Goal: Task Accomplishment & Management: Use online tool/utility

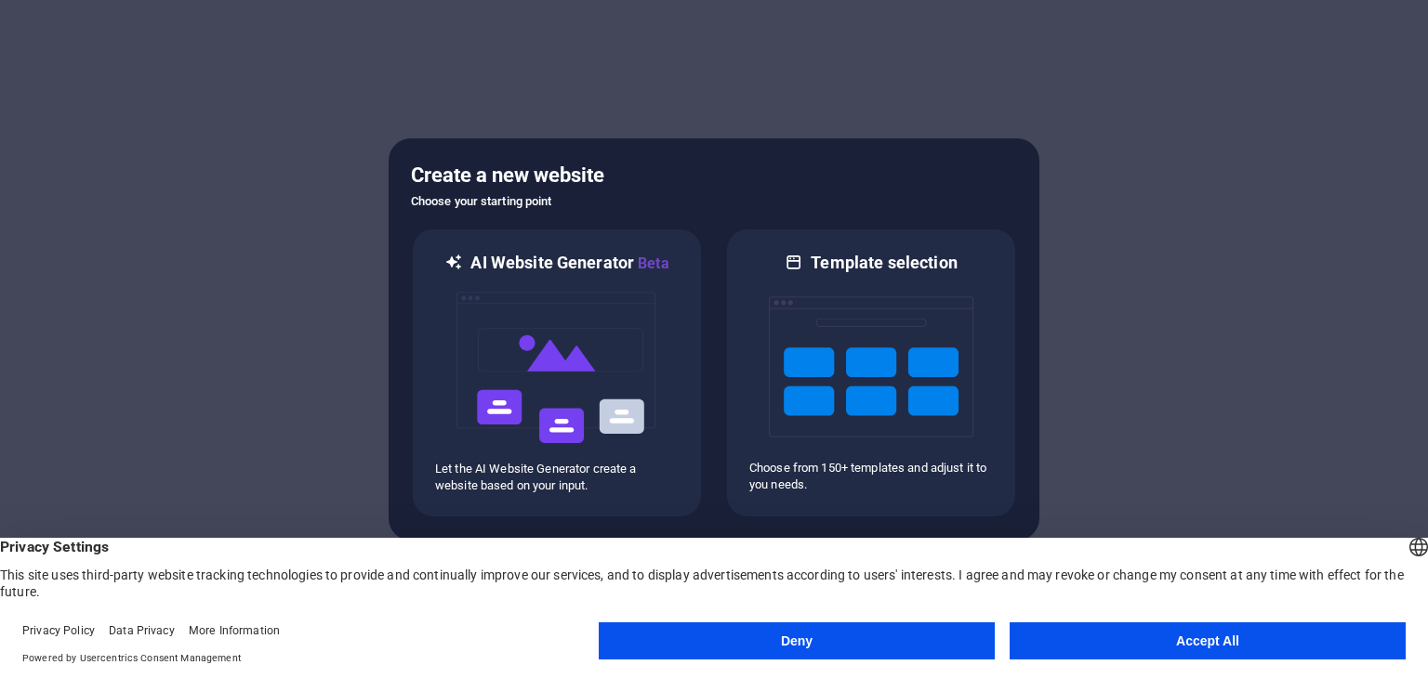
click at [1145, 637] on button "Accept All" at bounding box center [1207, 641] width 396 height 37
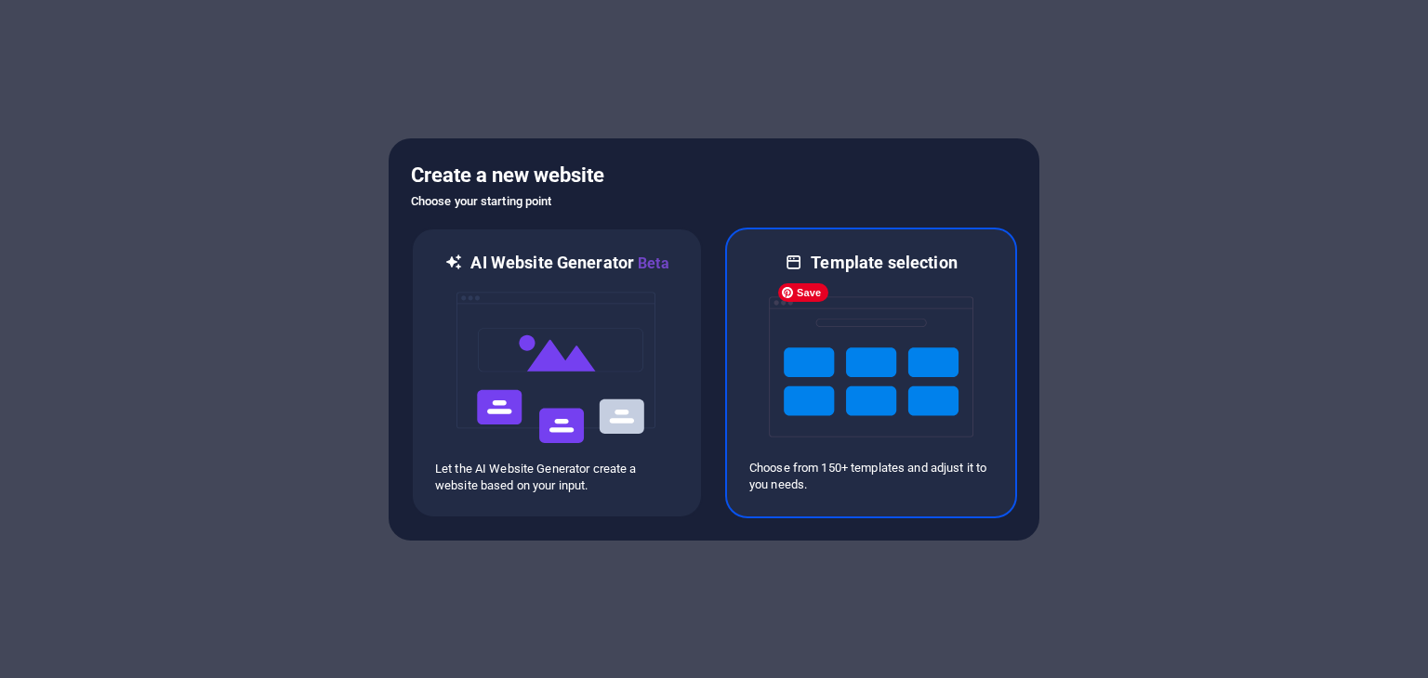
click at [843, 415] on img at bounding box center [871, 367] width 204 height 186
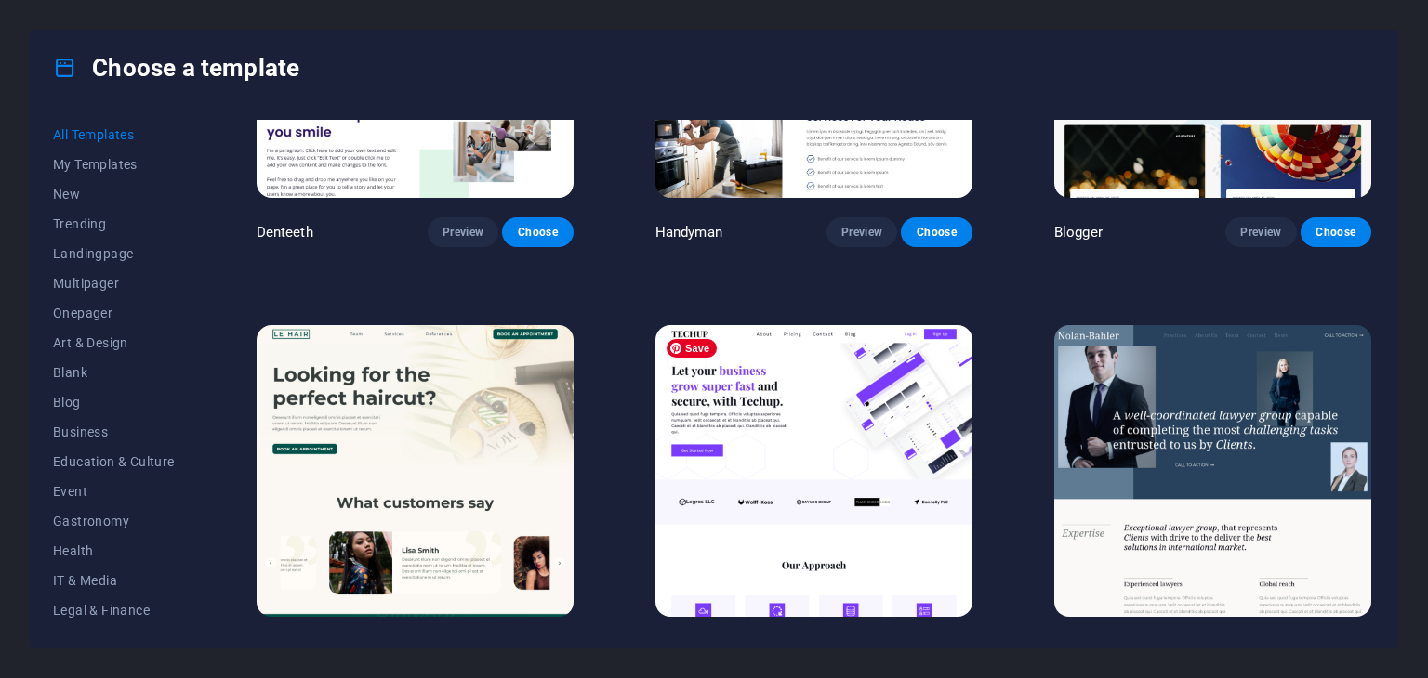
scroll to position [6650, 0]
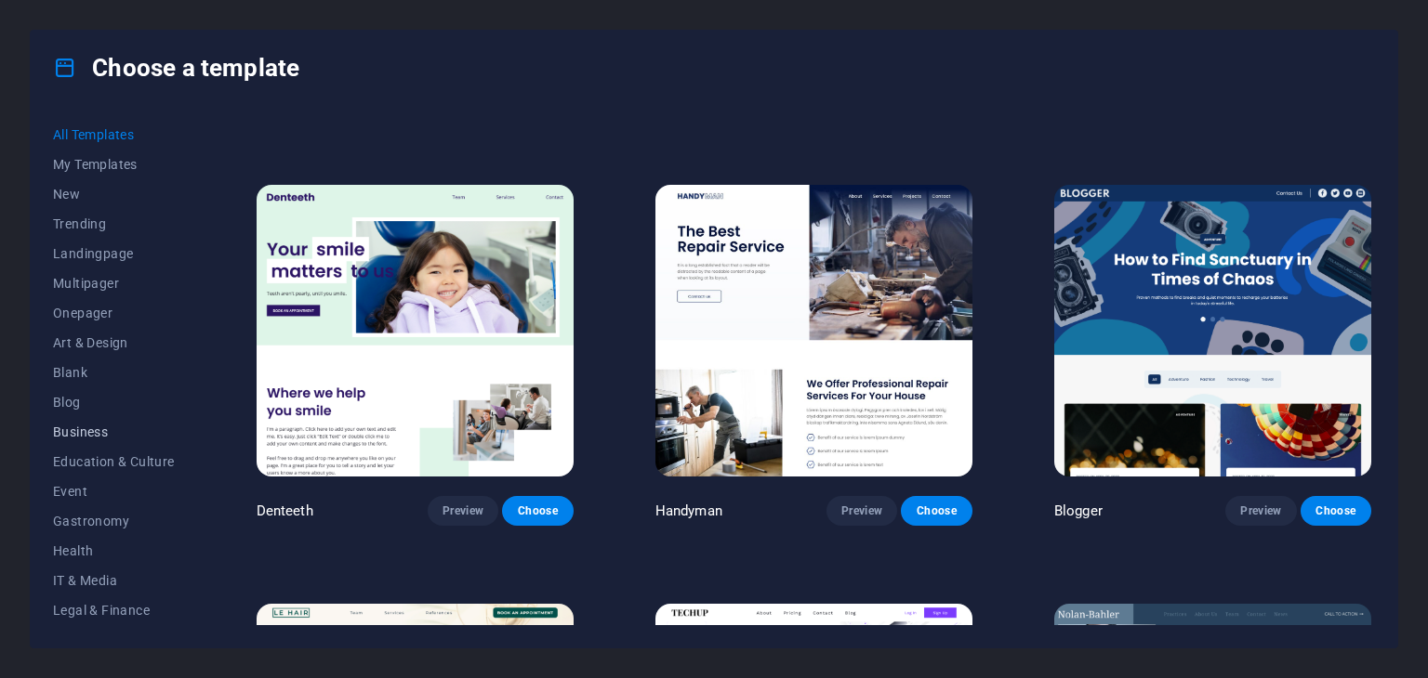
click at [87, 425] on span "Business" at bounding box center [114, 432] width 122 height 15
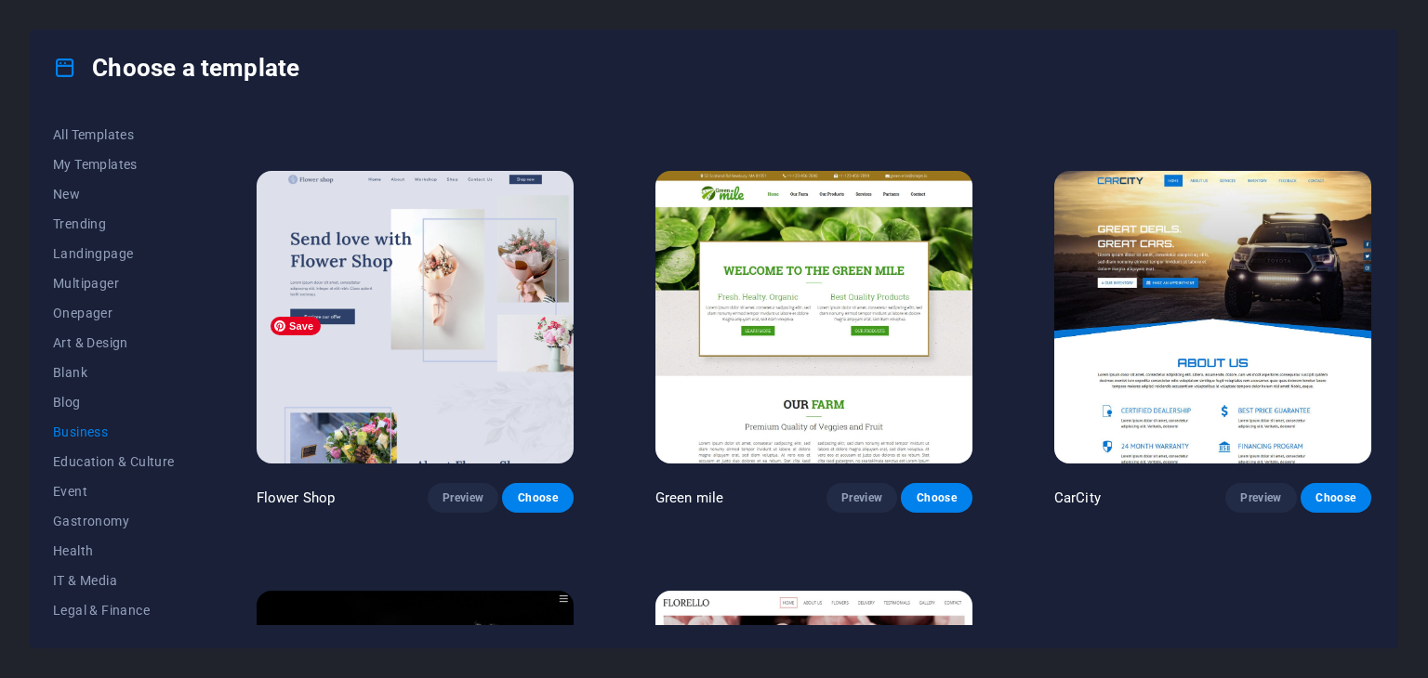
scroll to position [372, 0]
click at [889, 386] on img at bounding box center [813, 317] width 317 height 292
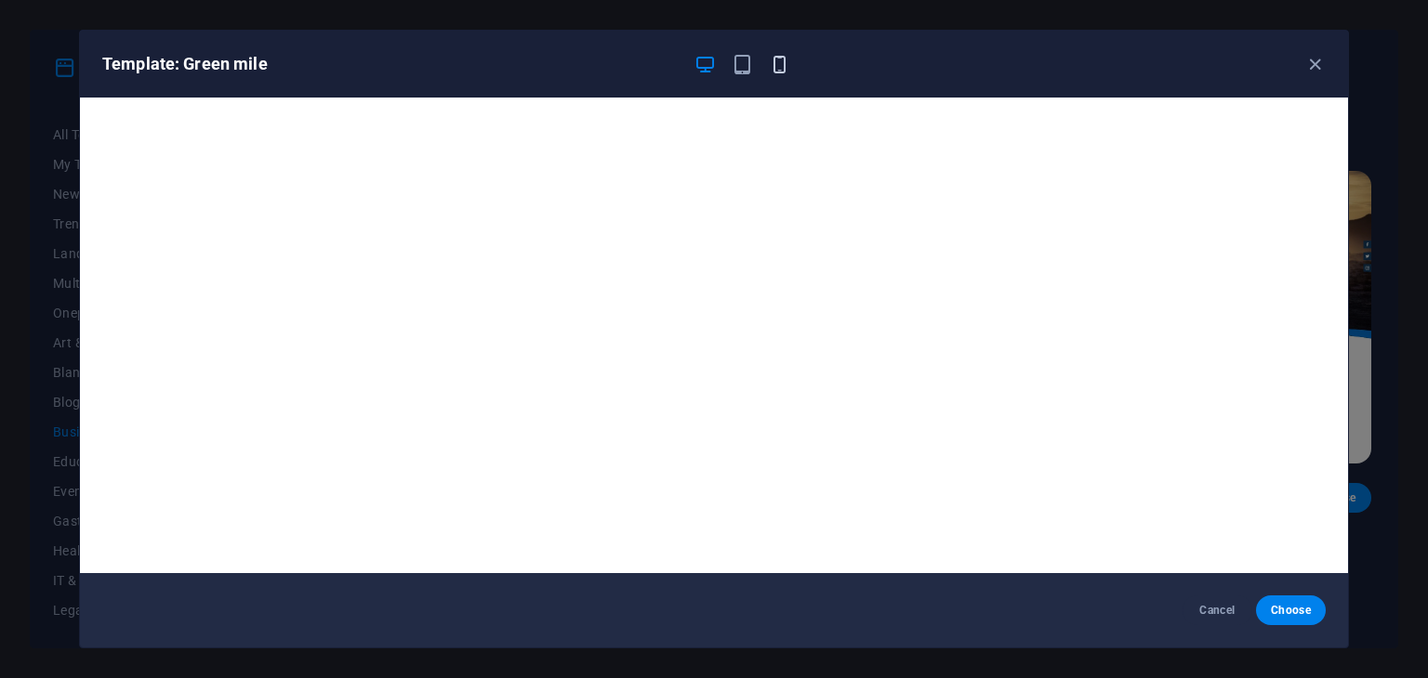
click at [784, 65] on icon "button" at bounding box center [779, 64] width 21 height 21
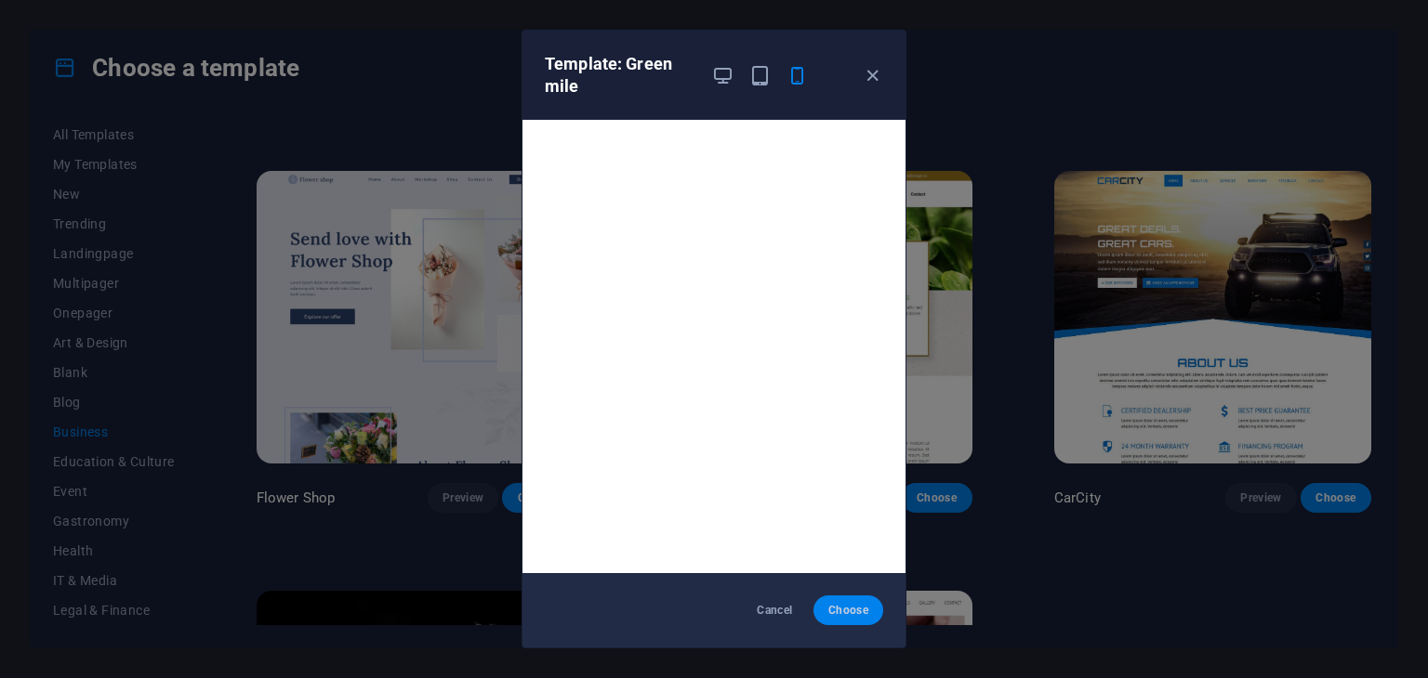
click at [856, 614] on span "Choose" at bounding box center [848, 610] width 40 height 15
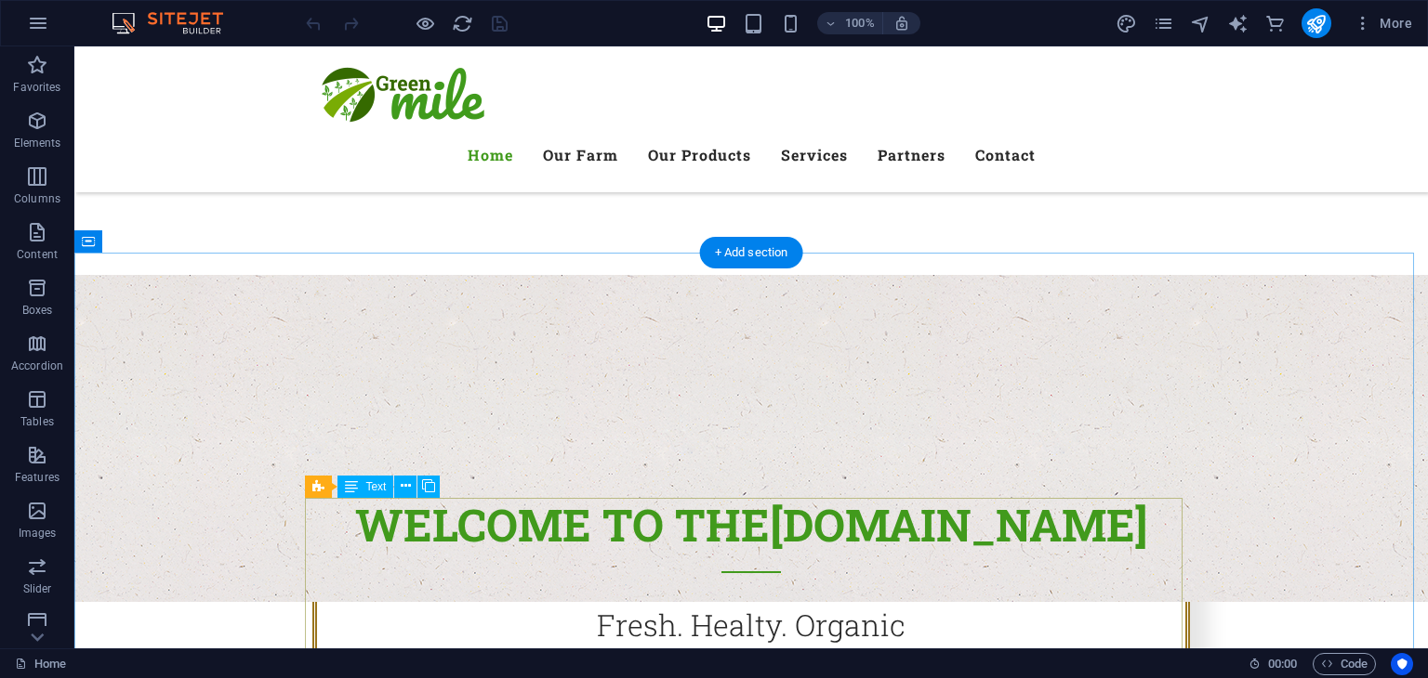
scroll to position [35, 0]
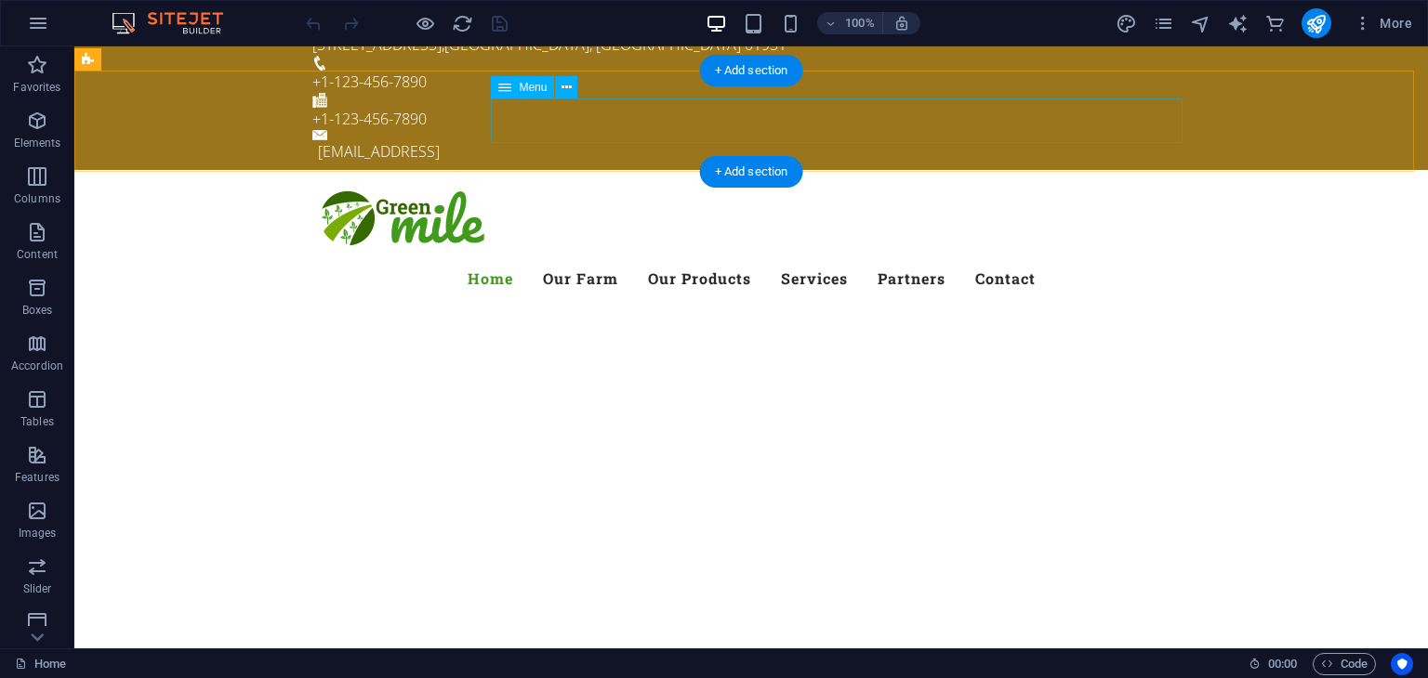
click at [772, 257] on nav "Home Our Farm Our Products Services Partners Contact" at bounding box center [750, 279] width 877 height 45
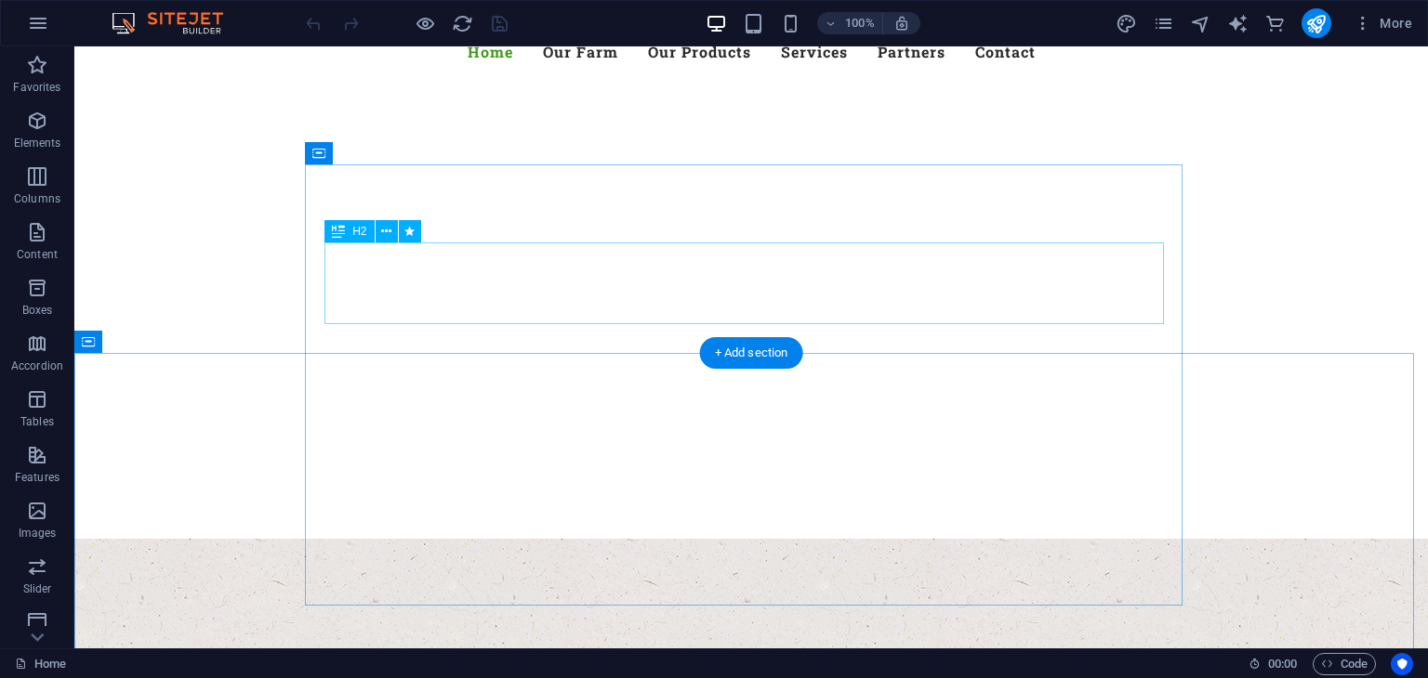
scroll to position [0, 0]
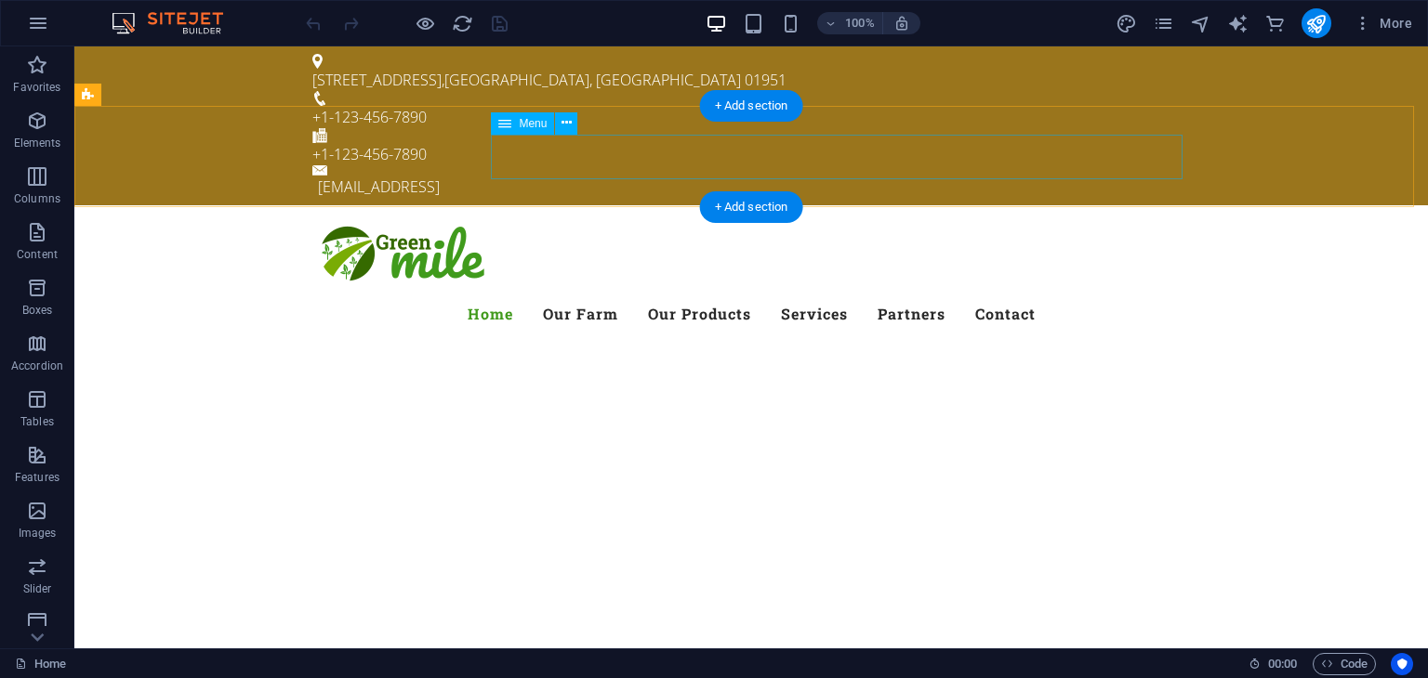
click at [899, 292] on nav "Home Our Farm Our Products Services Partners Contact" at bounding box center [750, 314] width 877 height 45
click at [673, 292] on nav "Home Our Farm Our Products Services Partners Contact" at bounding box center [750, 314] width 877 height 45
click at [793, 292] on nav "Home Our Farm Our Products Services Partners Contact" at bounding box center [750, 314] width 877 height 45
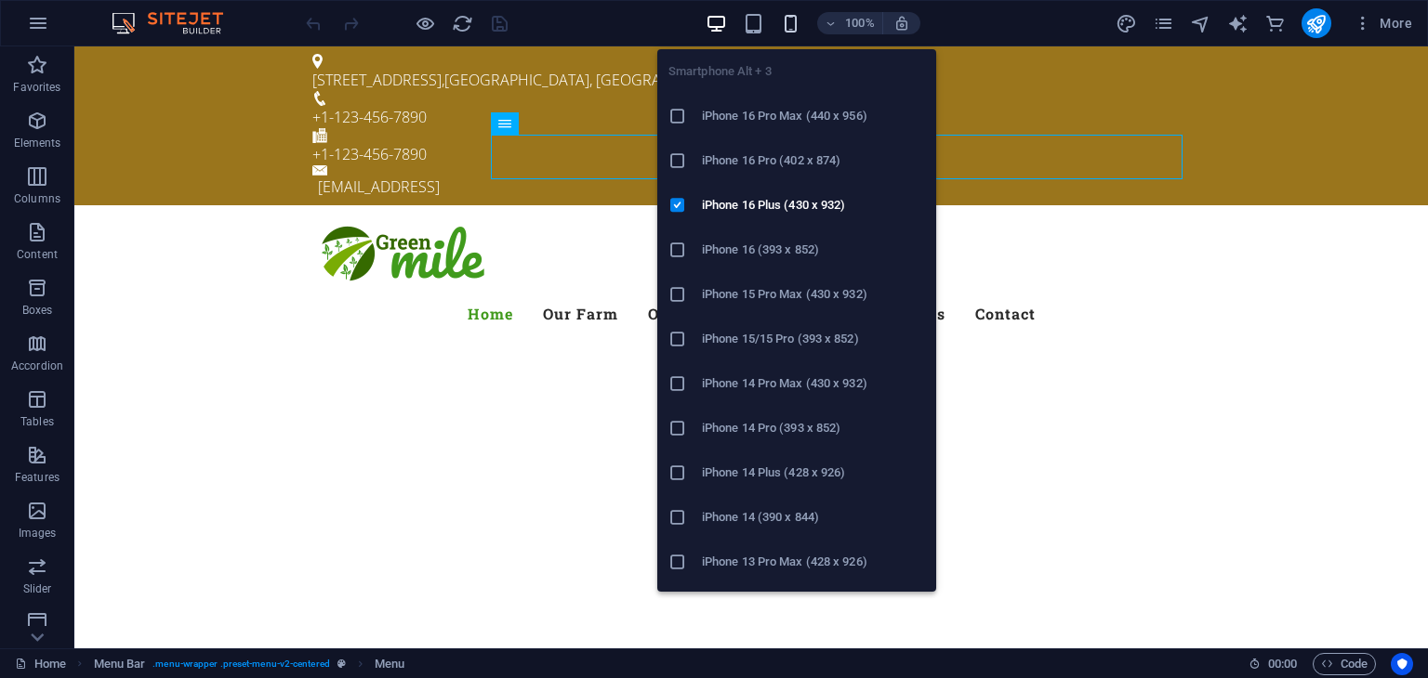
click at [792, 16] on icon "button" at bounding box center [790, 23] width 21 height 21
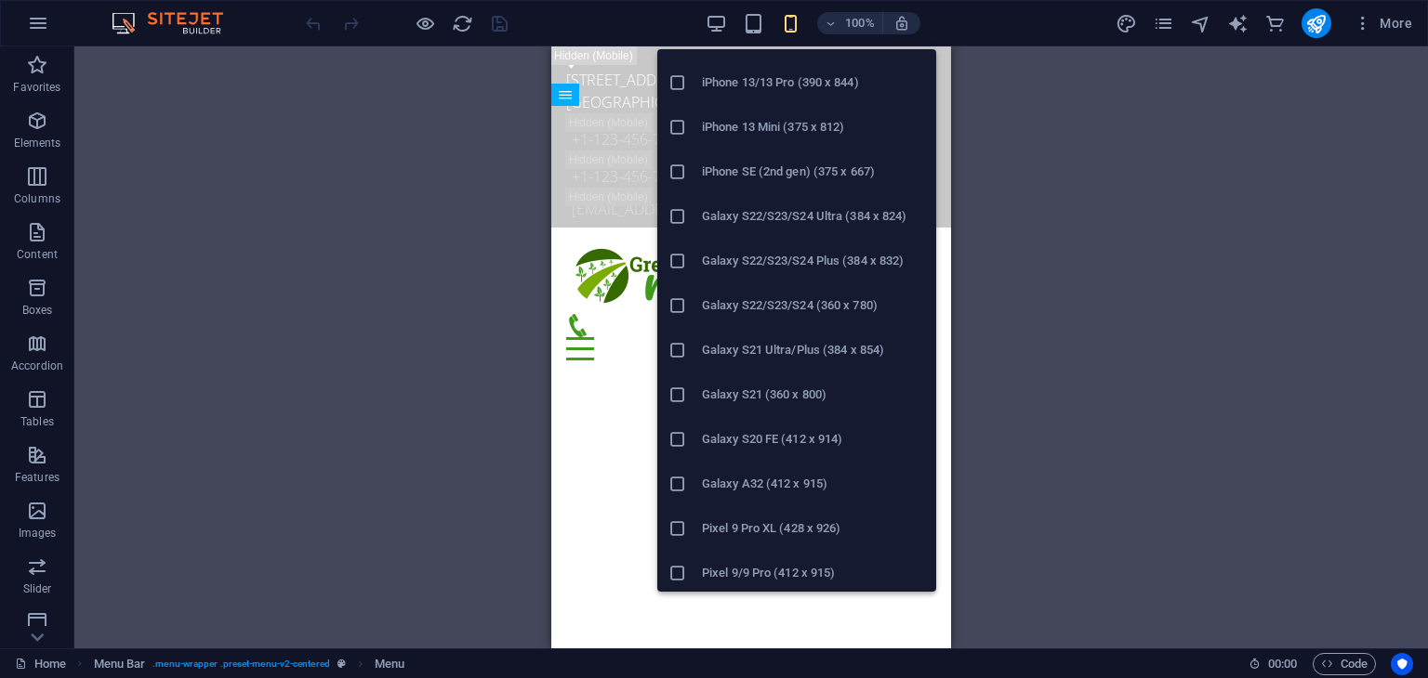
scroll to position [524, 0]
drag, startPoint x: 673, startPoint y: 436, endPoint x: 124, endPoint y: 388, distance: 551.3
click at [673, 436] on icon at bounding box center [677, 439] width 19 height 19
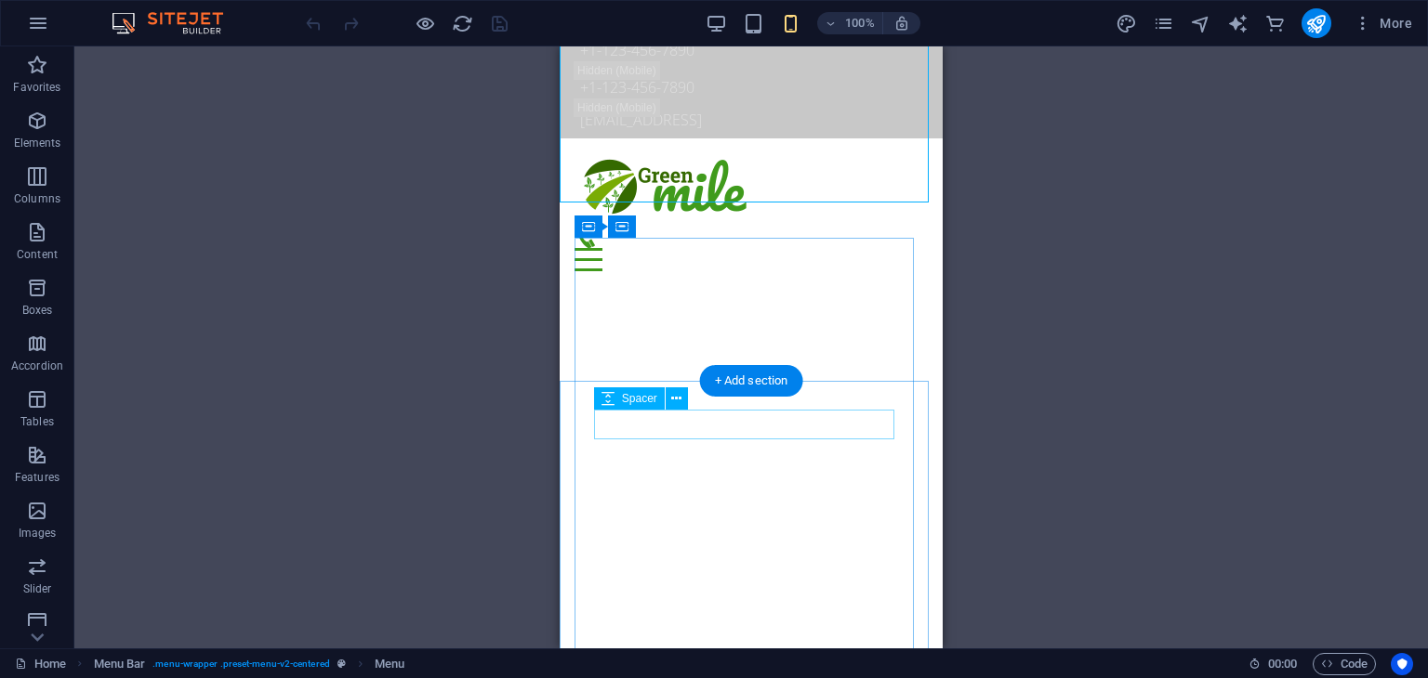
scroll to position [0, 0]
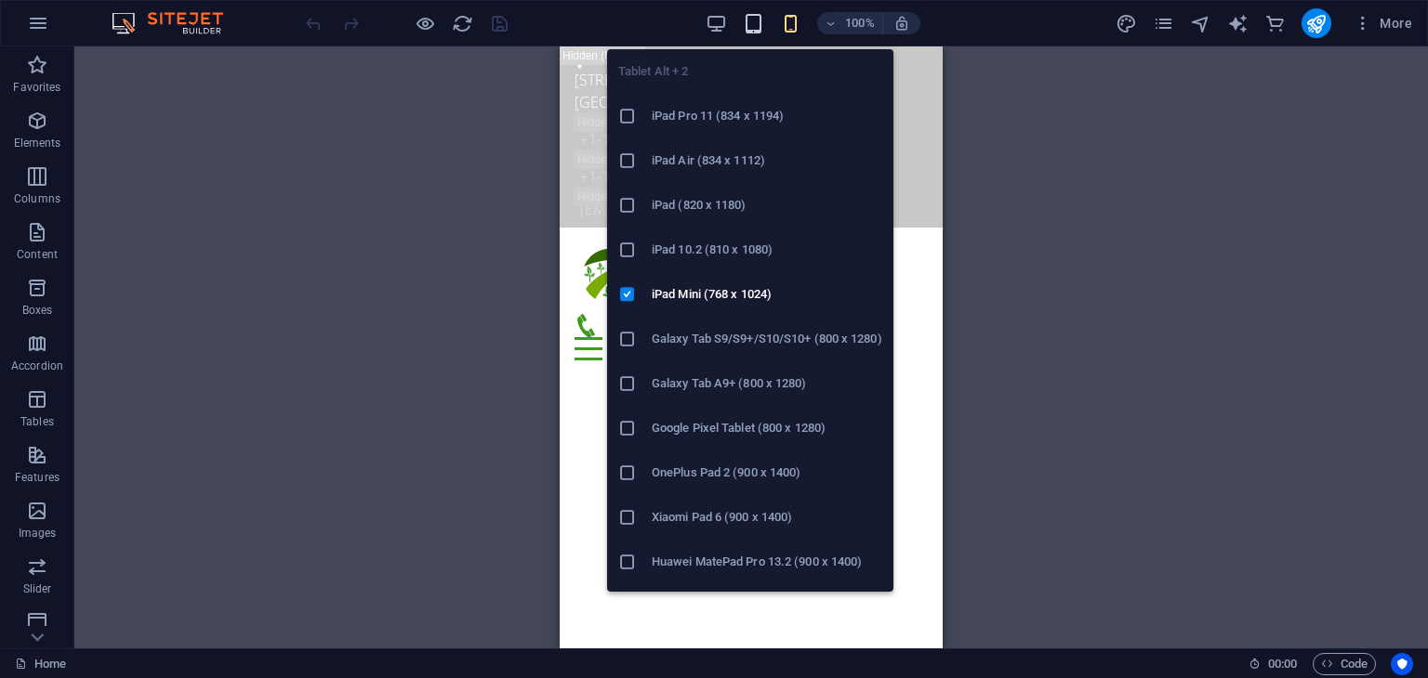
click at [745, 16] on icon "button" at bounding box center [753, 23] width 21 height 21
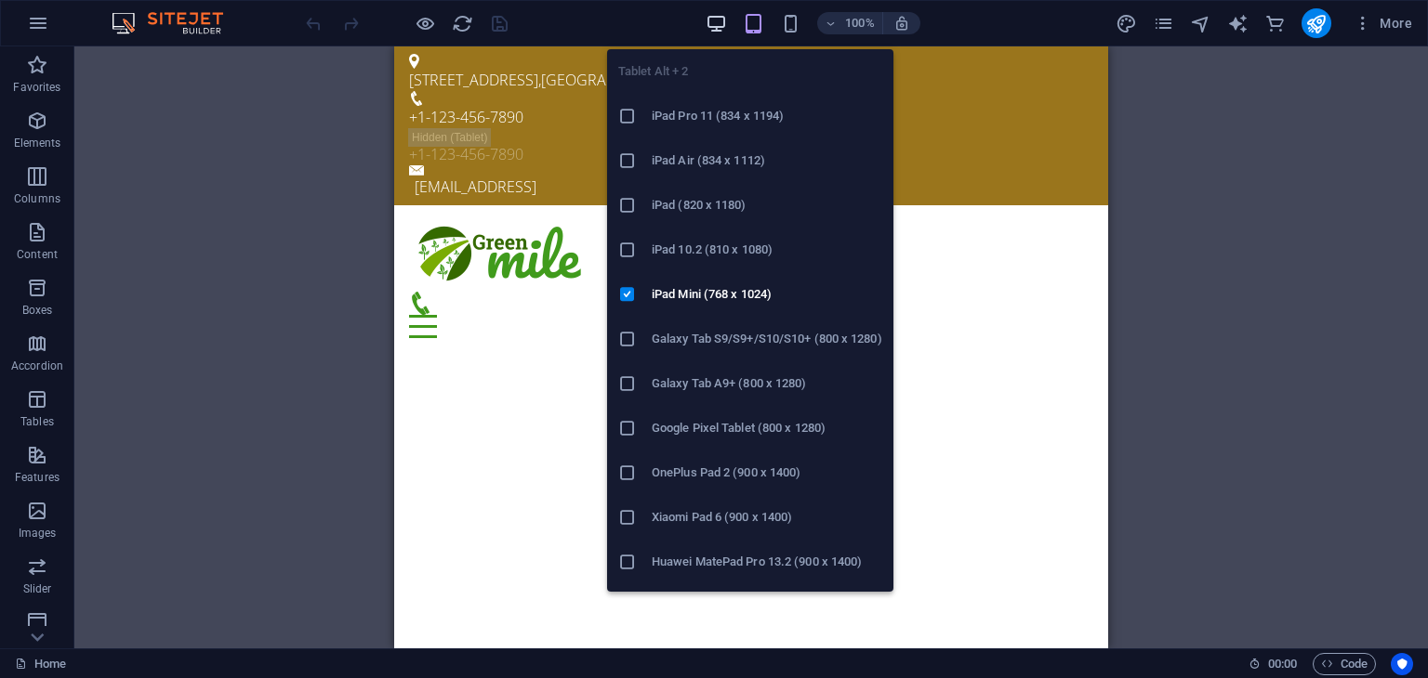
click at [721, 18] on icon "button" at bounding box center [715, 23] width 21 height 21
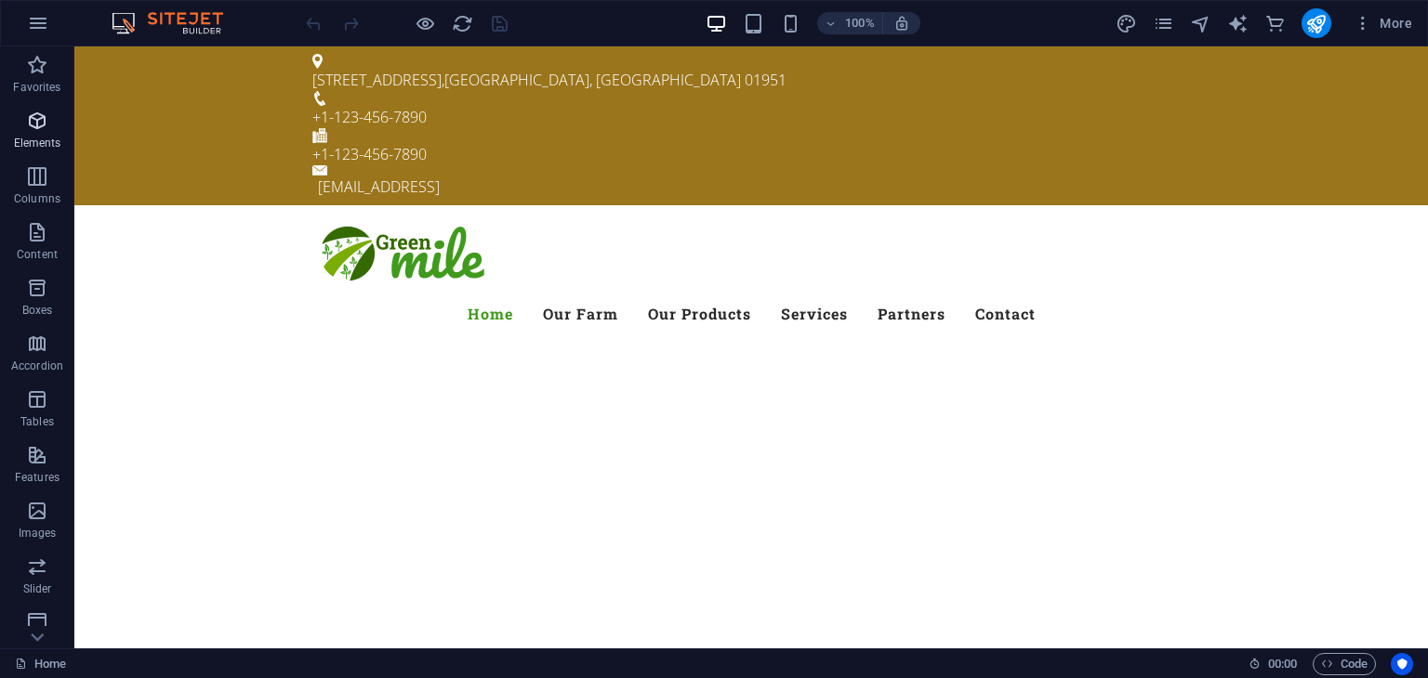
click at [32, 134] on span "Elements" at bounding box center [37, 132] width 74 height 45
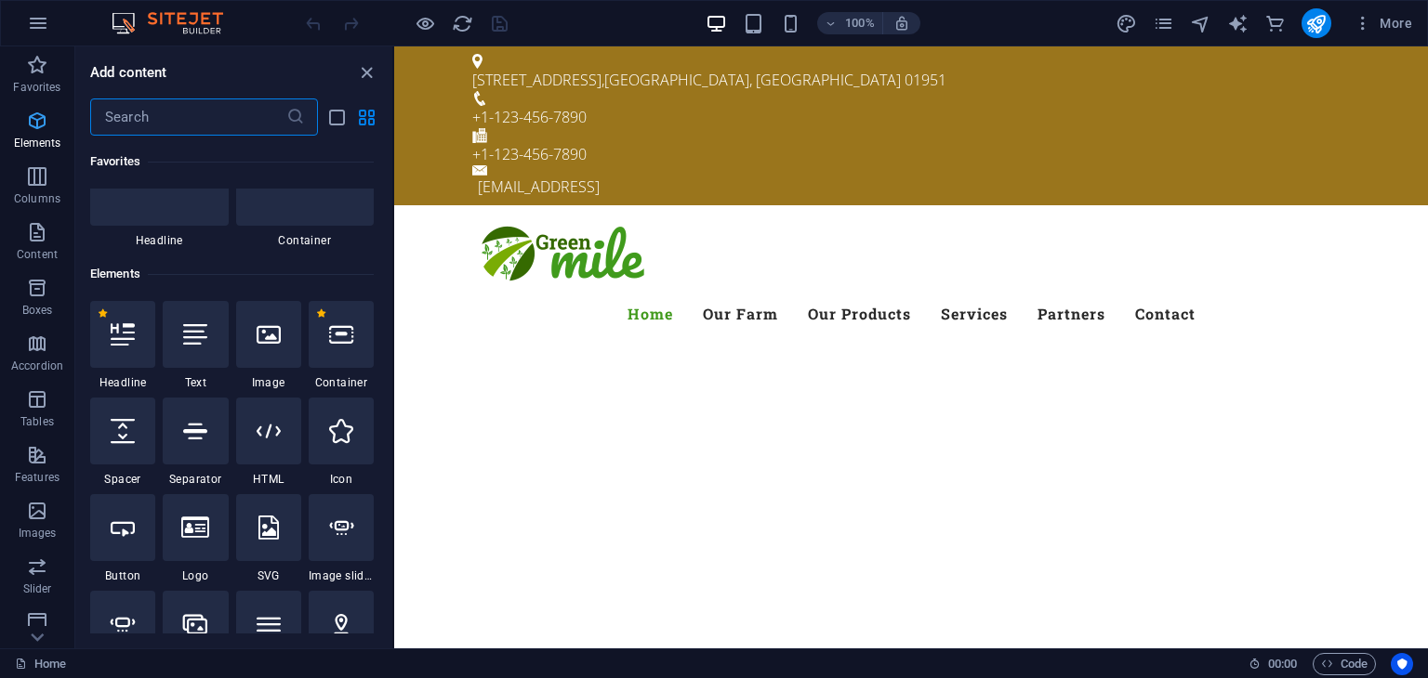
scroll to position [197, 0]
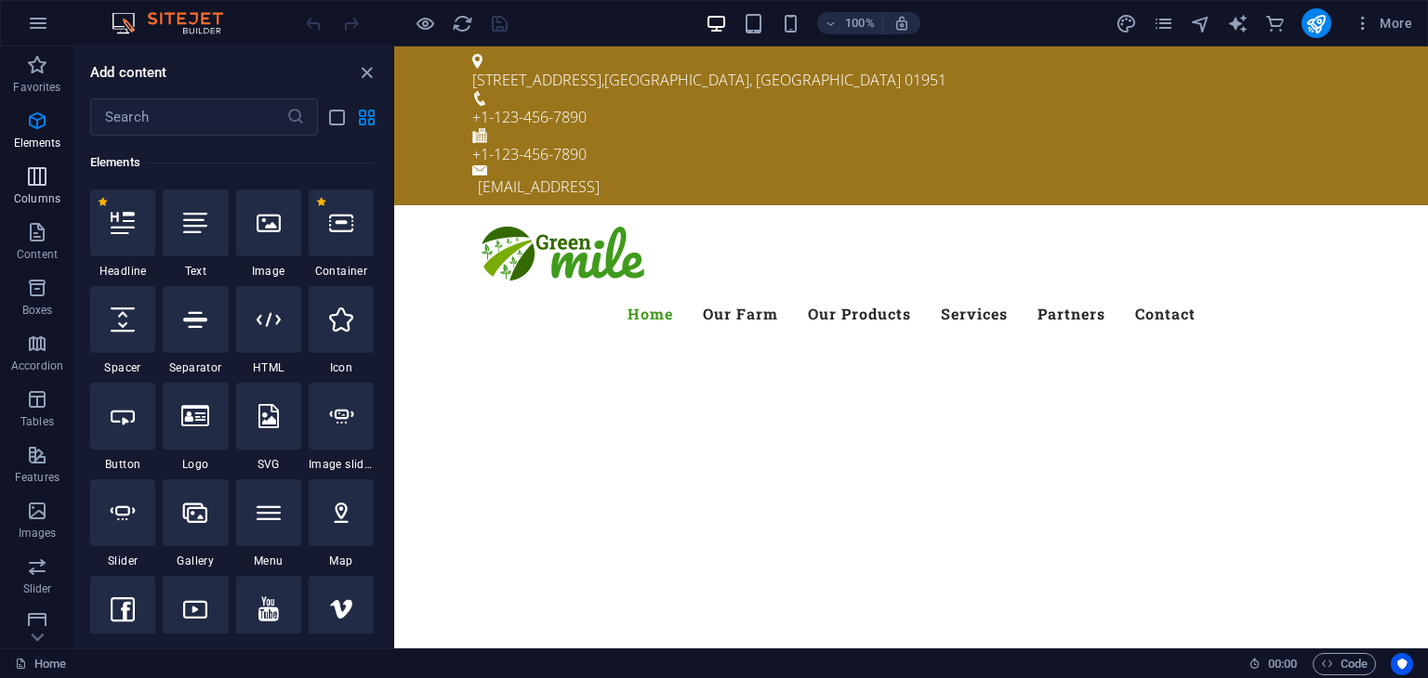
click at [36, 186] on icon "button" at bounding box center [37, 176] width 22 height 22
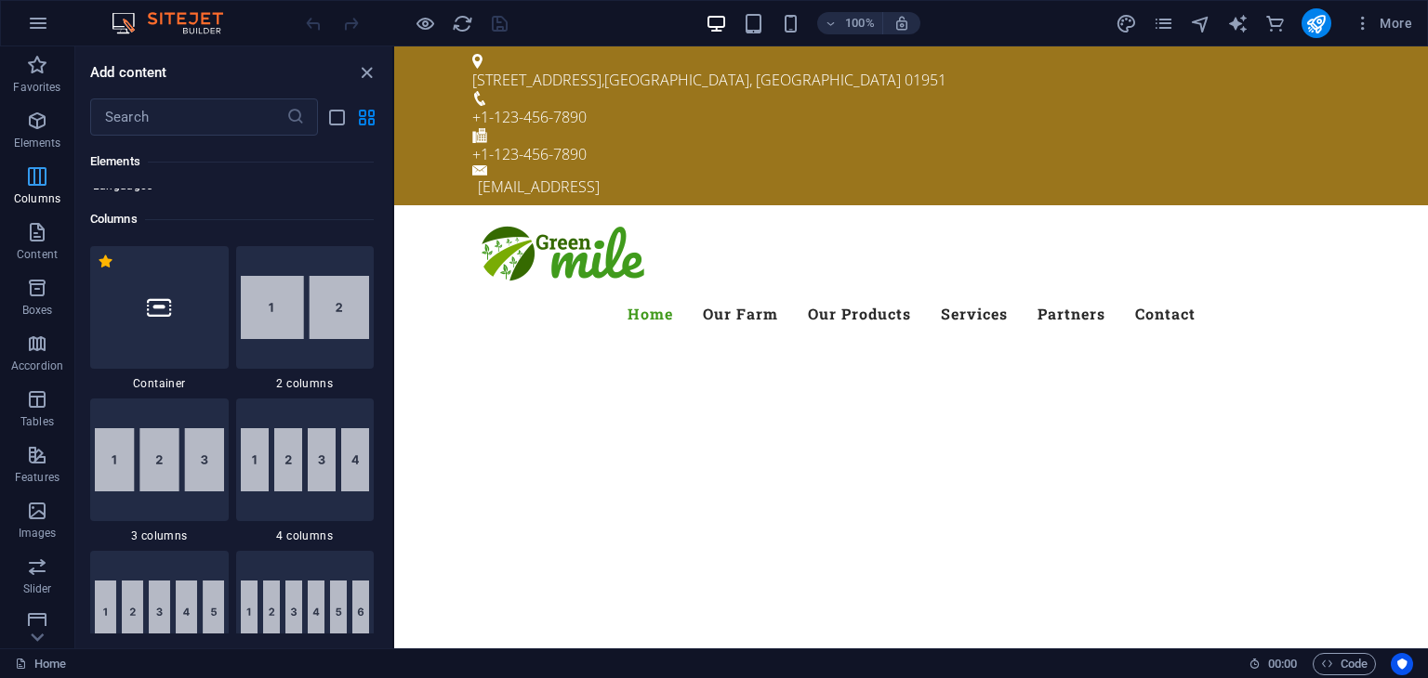
scroll to position [919, 0]
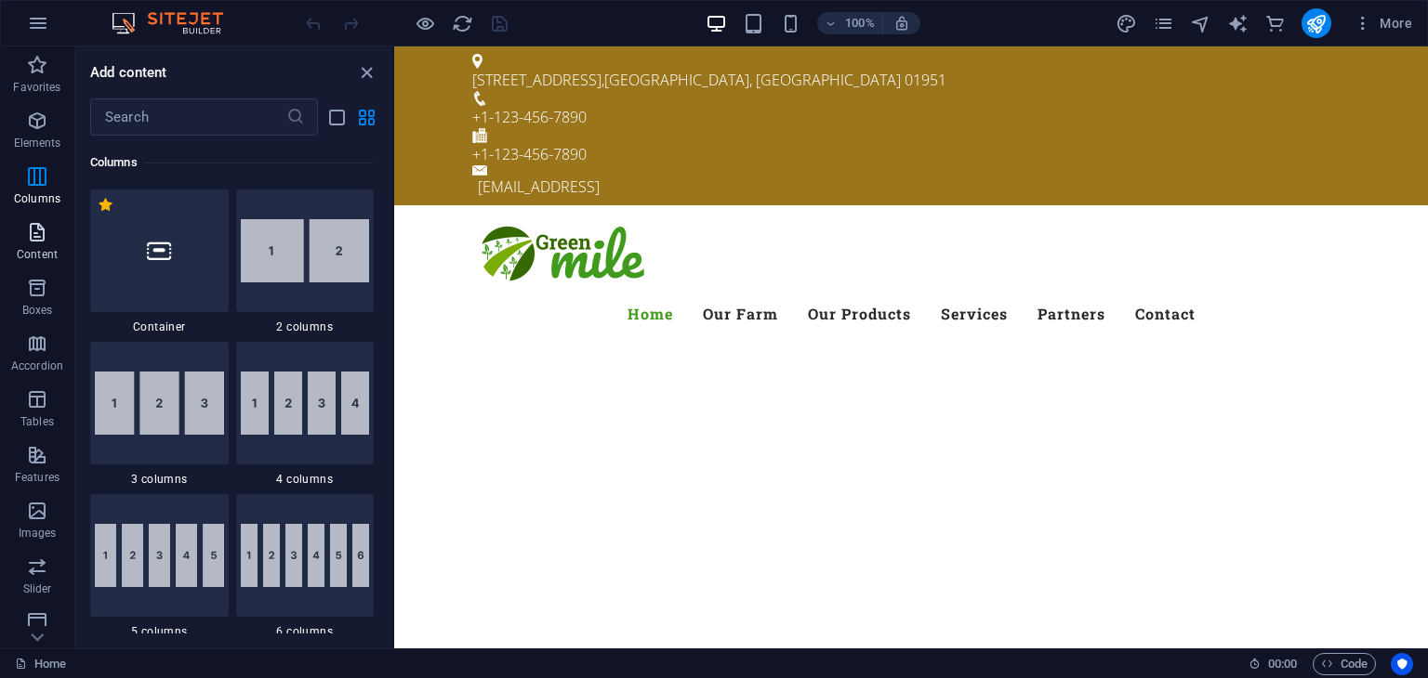
click at [42, 246] on span "Content" at bounding box center [37, 243] width 74 height 45
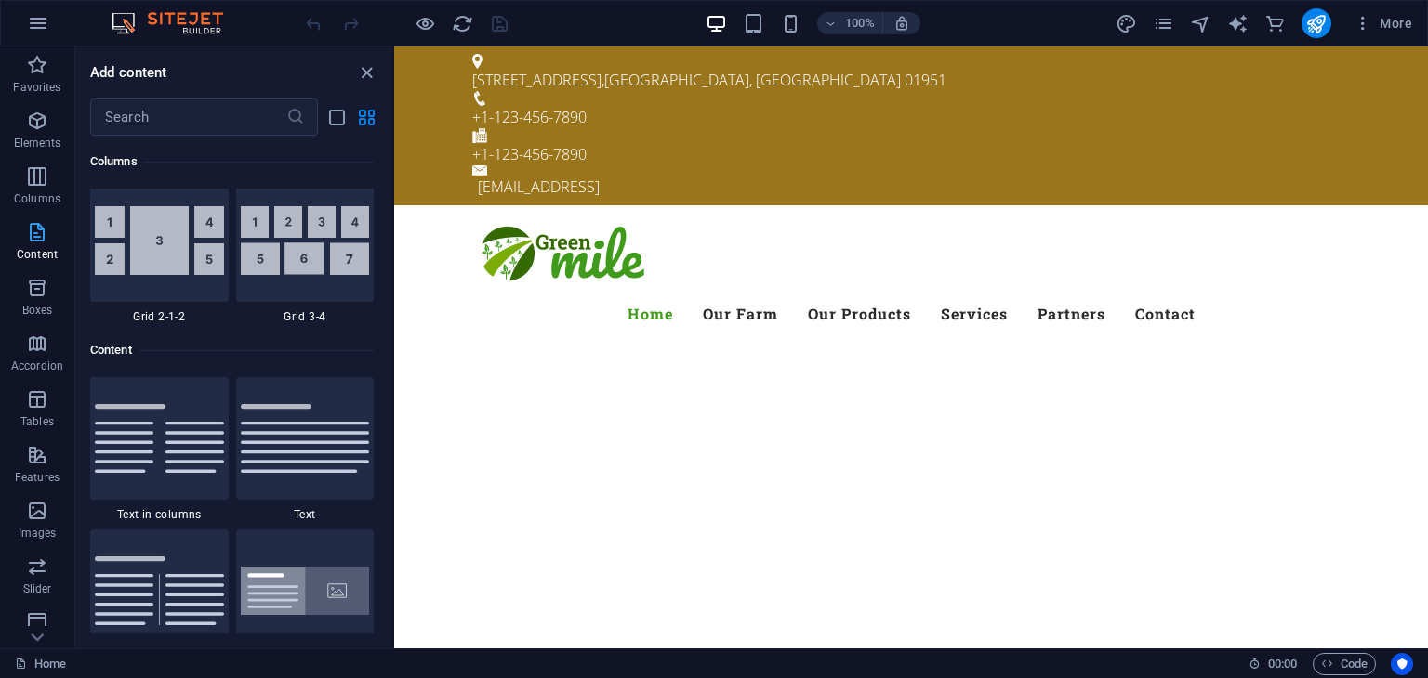
scroll to position [3251, 0]
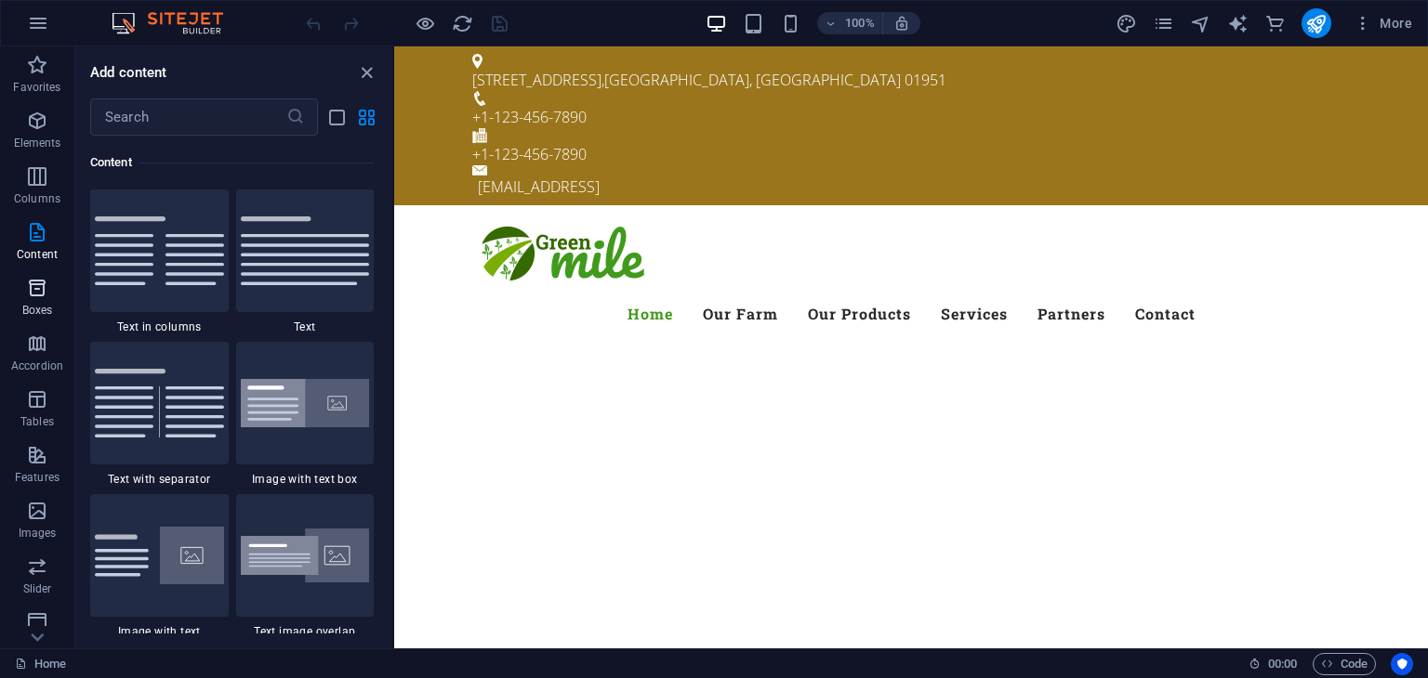
click at [44, 301] on span "Boxes" at bounding box center [37, 299] width 74 height 45
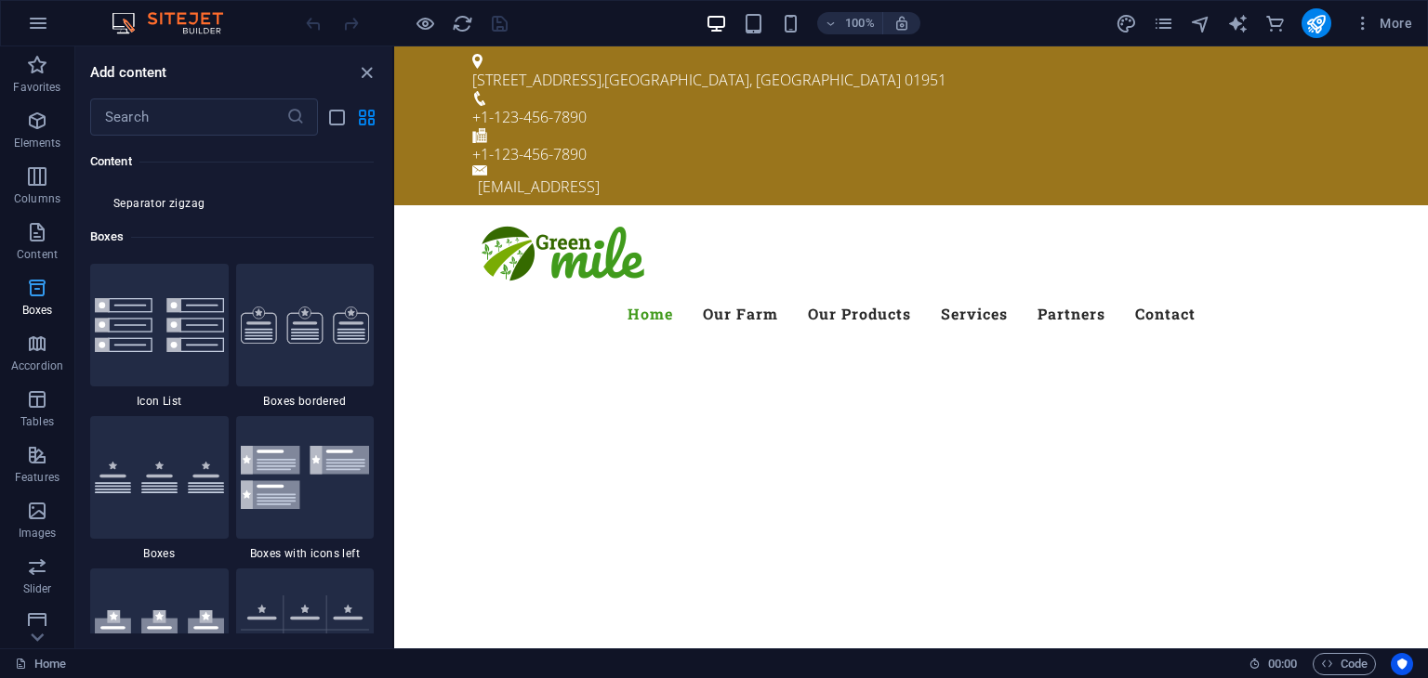
scroll to position [5127, 0]
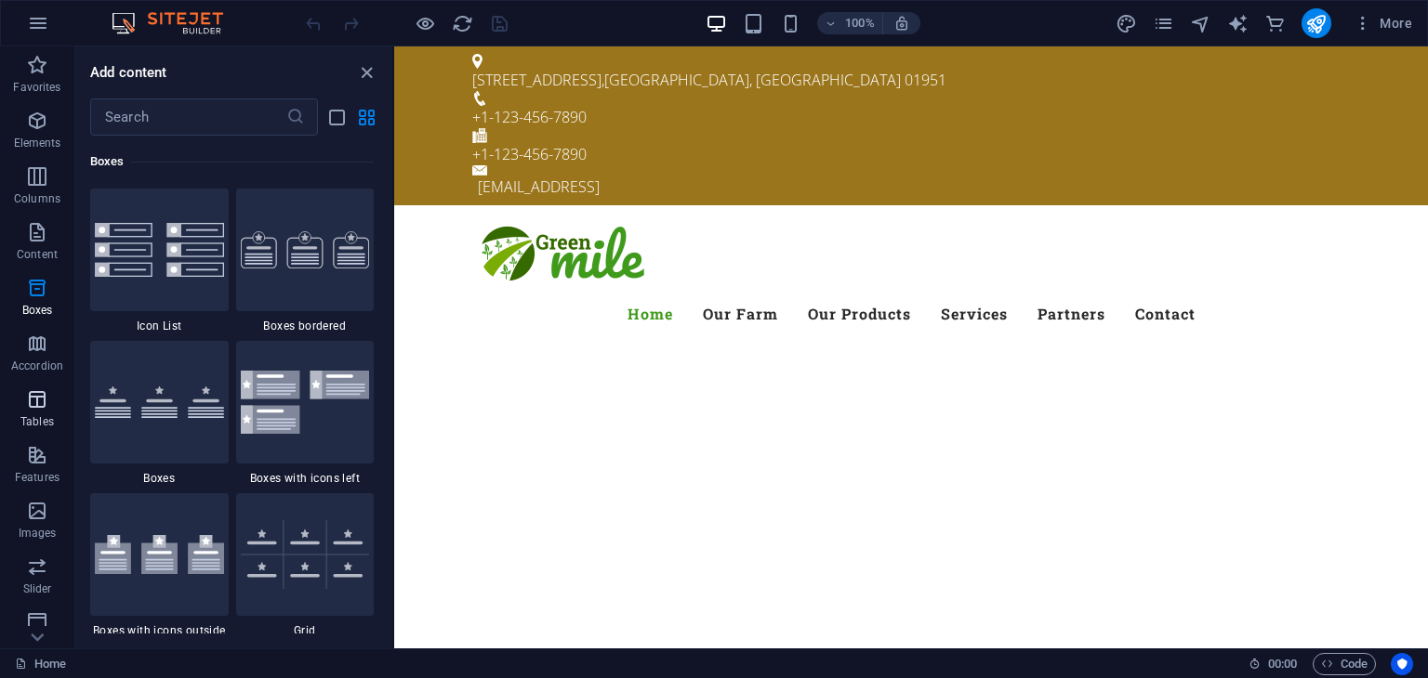
click at [37, 415] on p "Tables" at bounding box center [36, 422] width 33 height 15
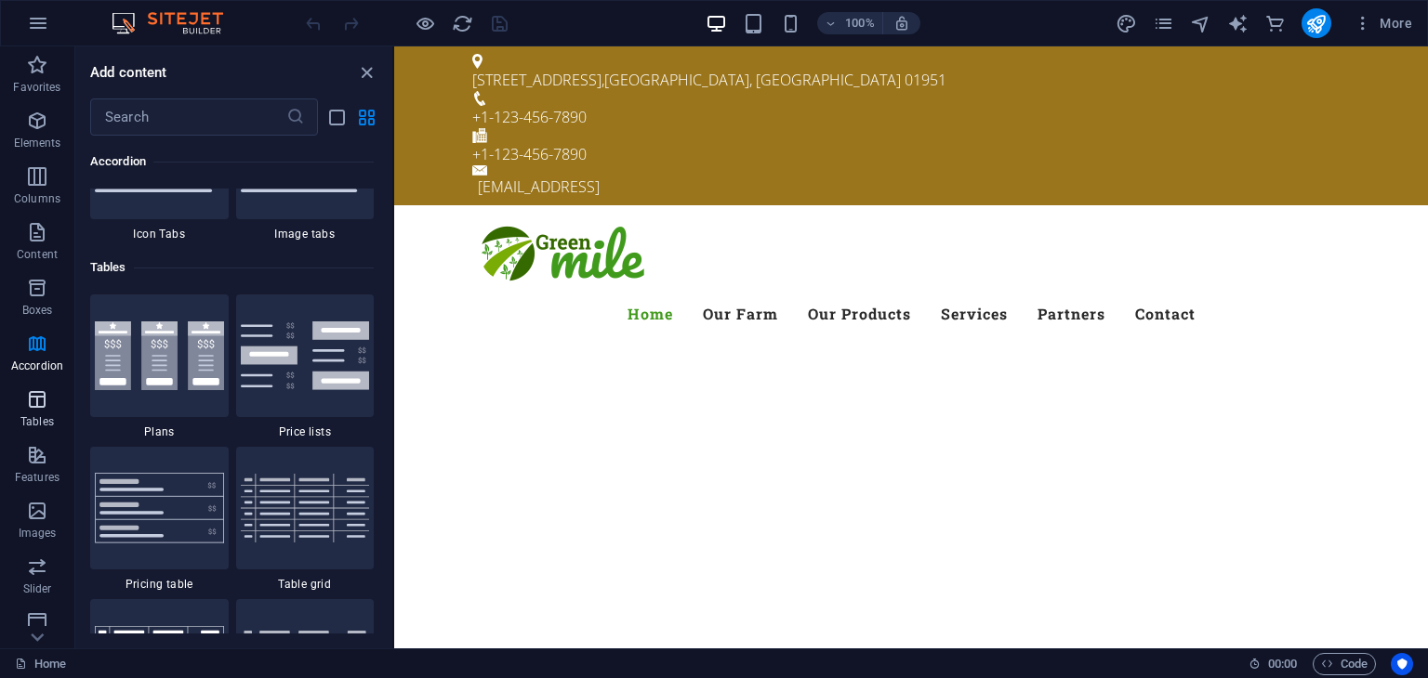
scroll to position [6436, 0]
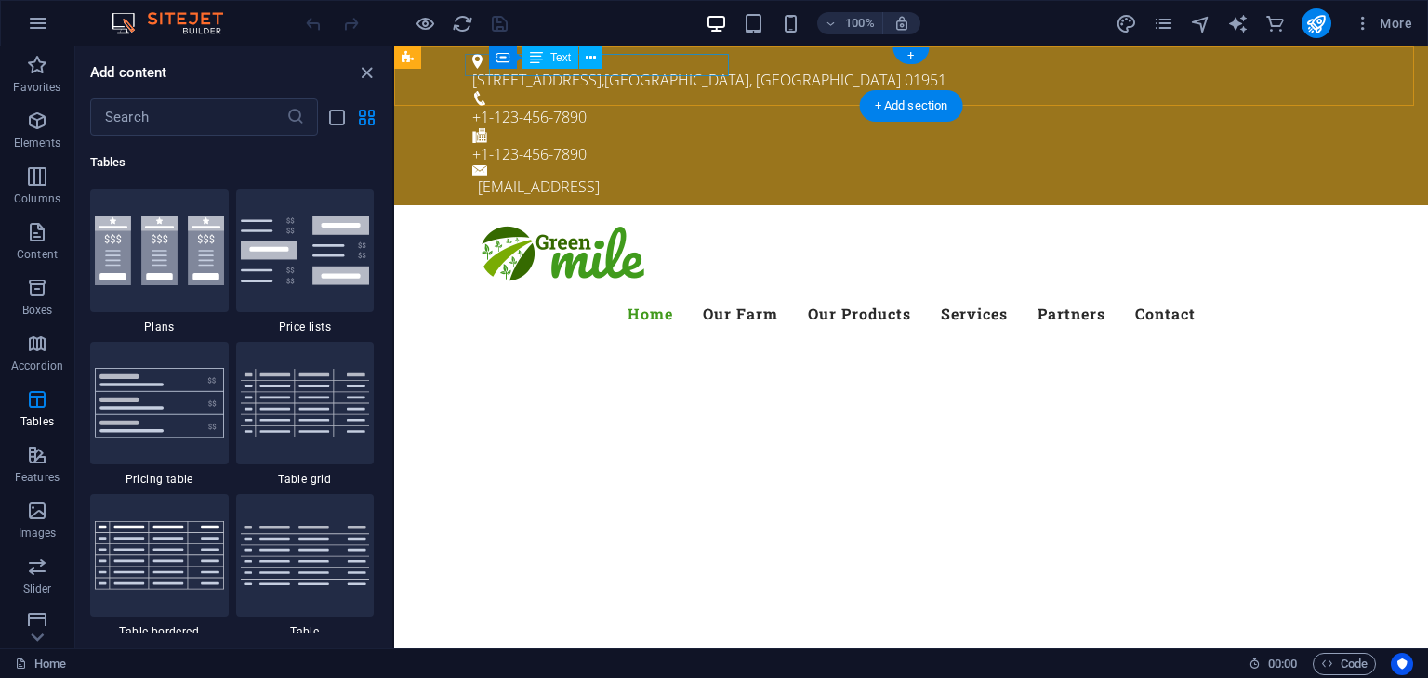
click at [639, 69] on div "50 Scotland Rd , Newbury, MA 01951" at bounding box center [903, 80] width 863 height 22
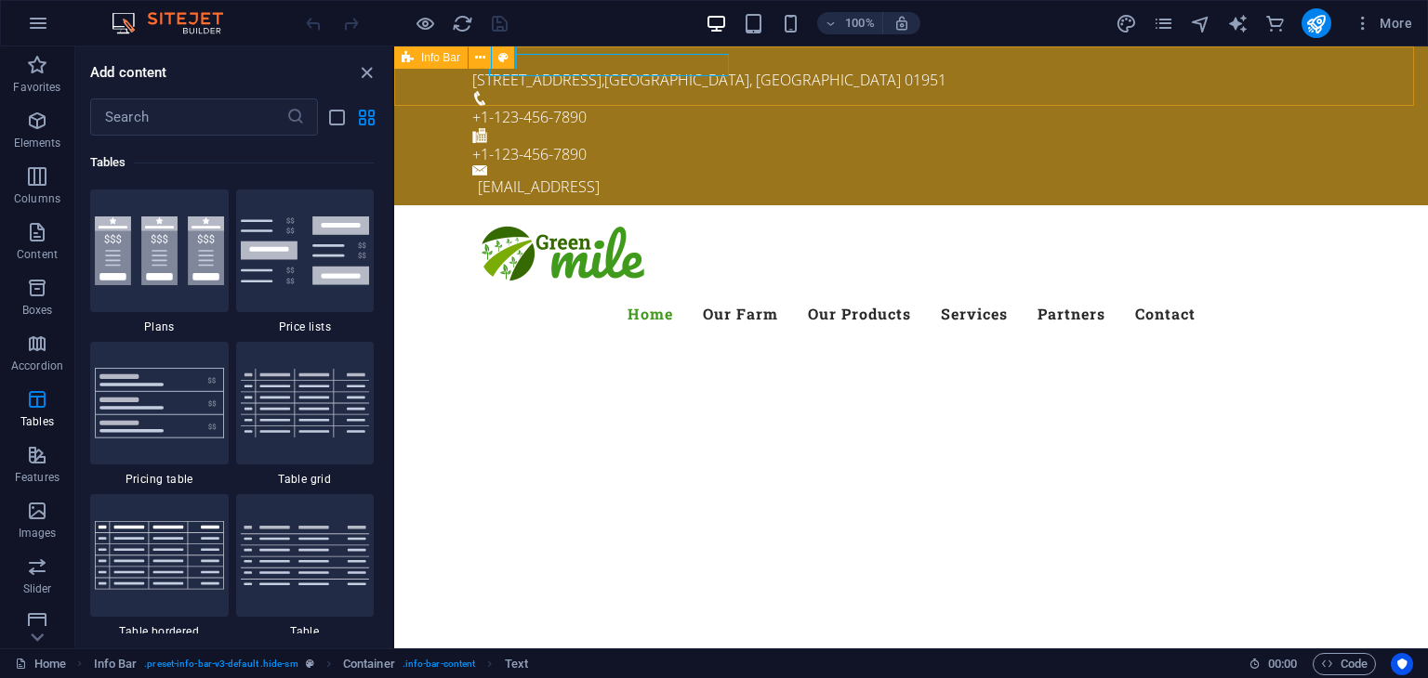
click at [435, 53] on span "Info Bar" at bounding box center [440, 57] width 39 height 11
click at [476, 57] on icon at bounding box center [480, 58] width 10 height 20
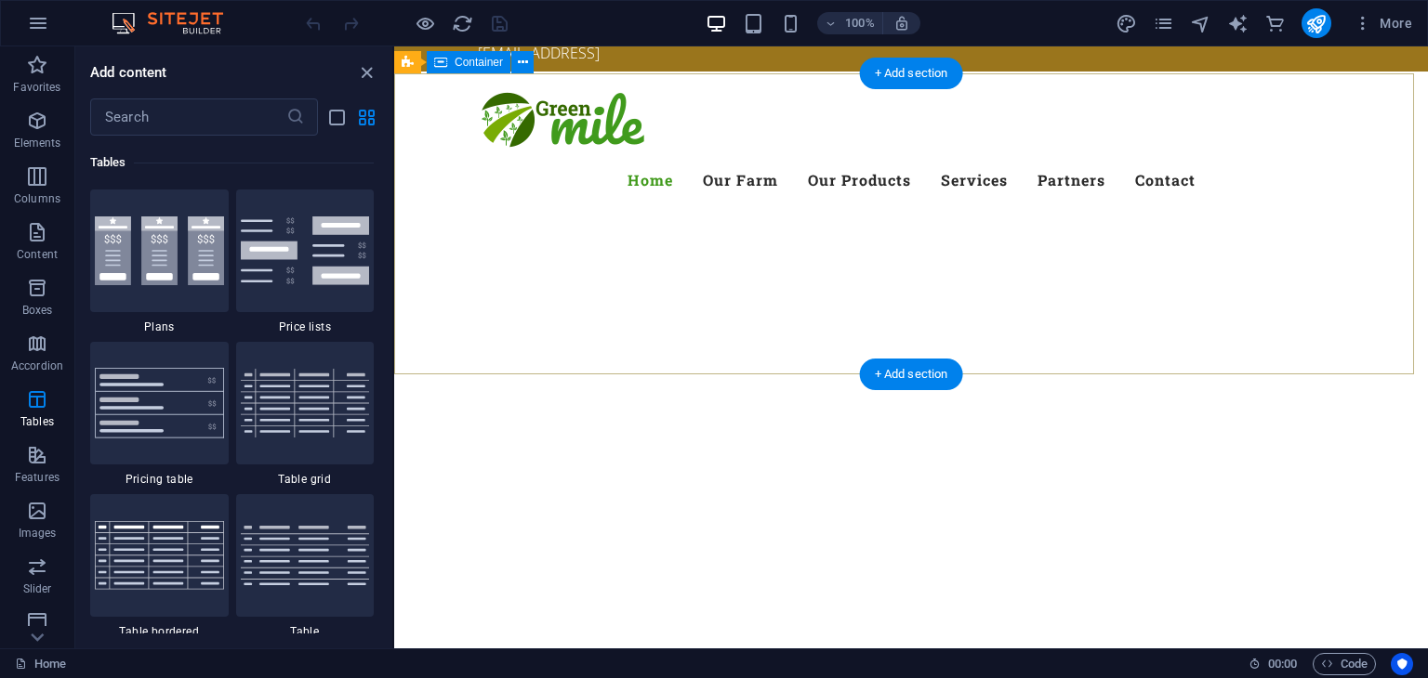
scroll to position [0, 0]
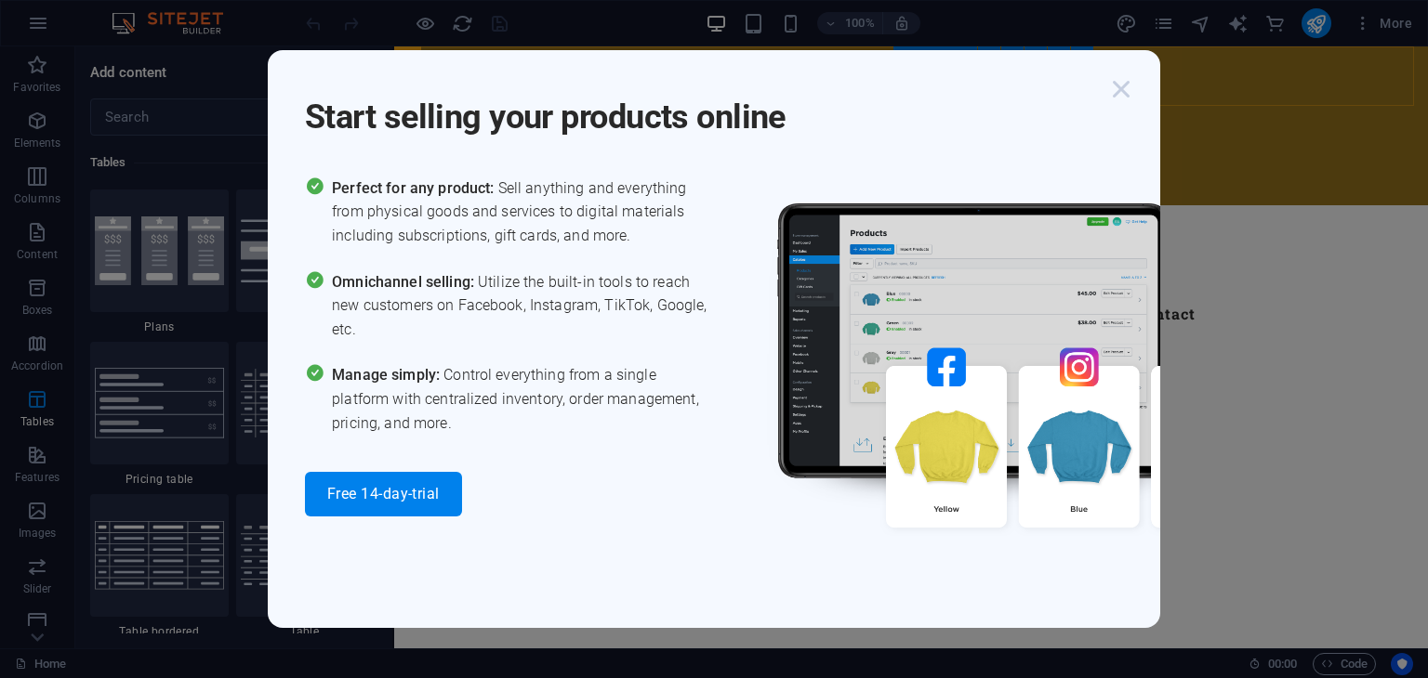
click at [1125, 99] on icon "button" at bounding box center [1120, 88] width 33 height 33
